Goal: Transaction & Acquisition: Purchase product/service

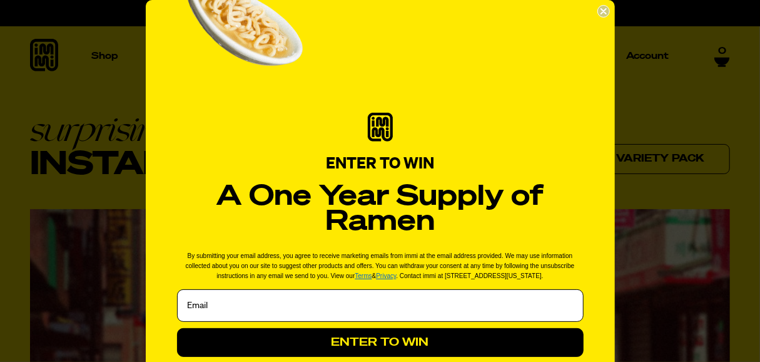
click at [601, 12] on icon "Close dialog" at bounding box center [603, 11] width 5 height 5
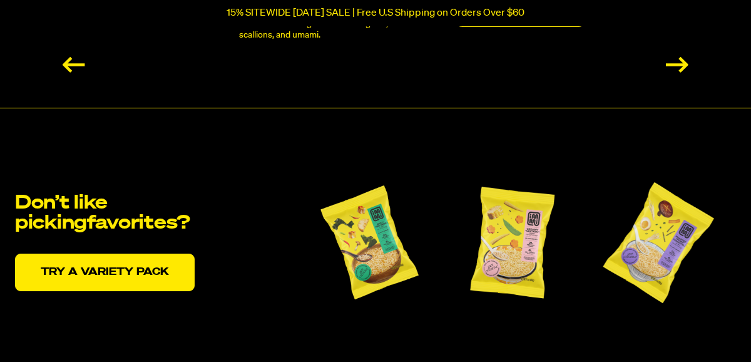
scroll to position [2378, 0]
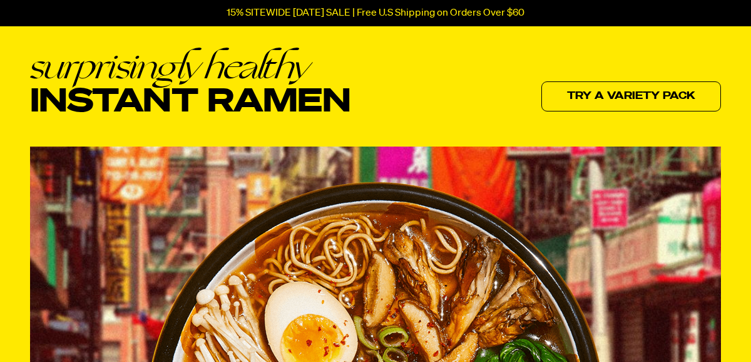
scroll to position [0, 0]
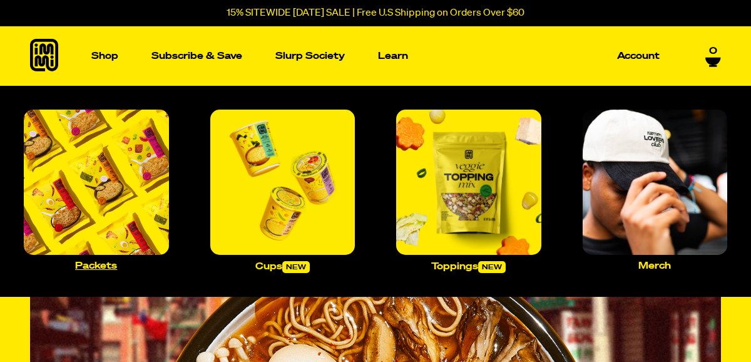
click at [89, 109] on img "Main navigation" at bounding box center [96, 181] width 145 height 145
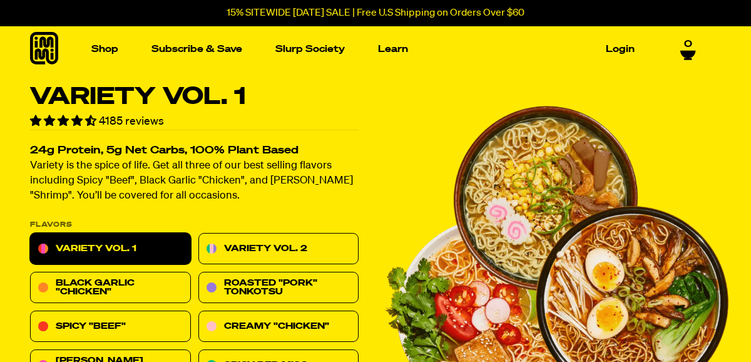
scroll to position [250, 0]
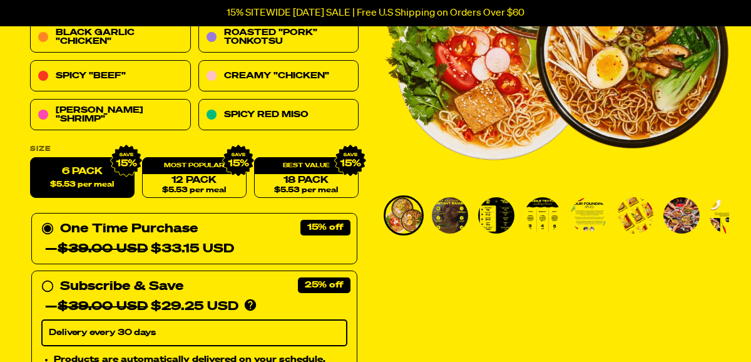
click at [624, 217] on img "Go to slide 6" at bounding box center [635, 215] width 36 height 36
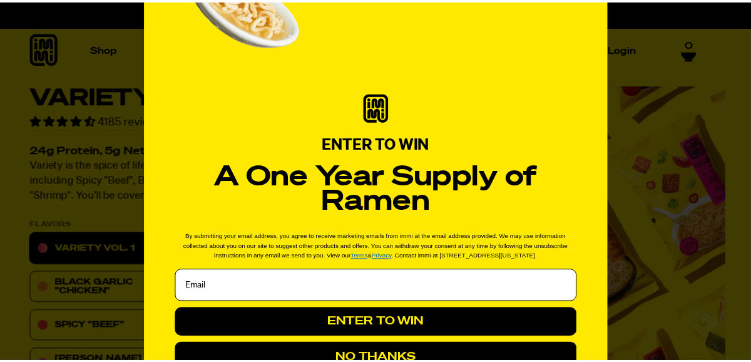
scroll to position [0, 0]
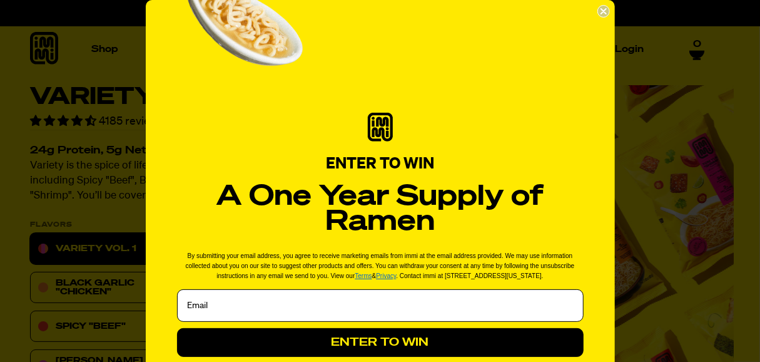
click at [602, 8] on circle "Close dialog" at bounding box center [604, 12] width 12 height 12
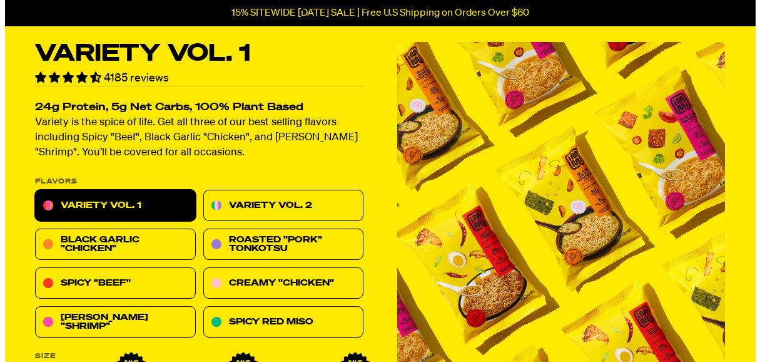
scroll to position [63, 0]
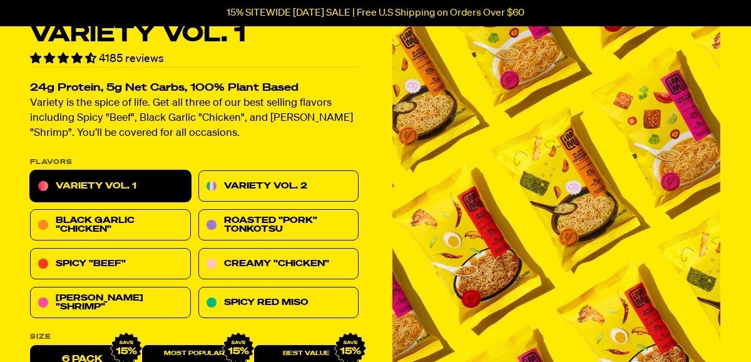
click at [706, 88] on img "6 of 8" at bounding box center [556, 195] width 328 height 345
